Goal: Learn about a topic

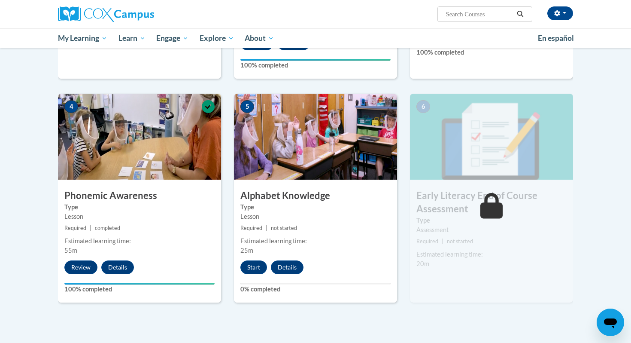
scroll to position [369, 0]
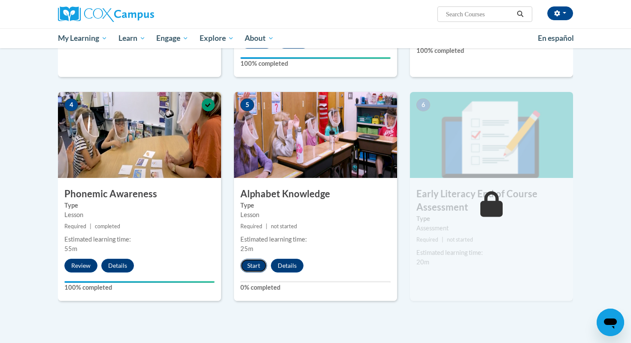
click at [249, 267] on button "Start" at bounding box center [254, 266] width 27 height 14
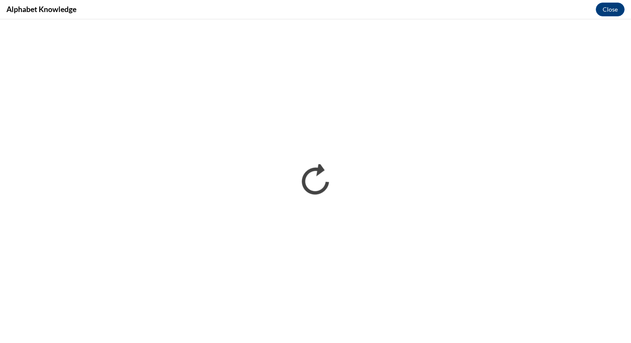
scroll to position [0, 0]
